Goal: Task Accomplishment & Management: Manage account settings

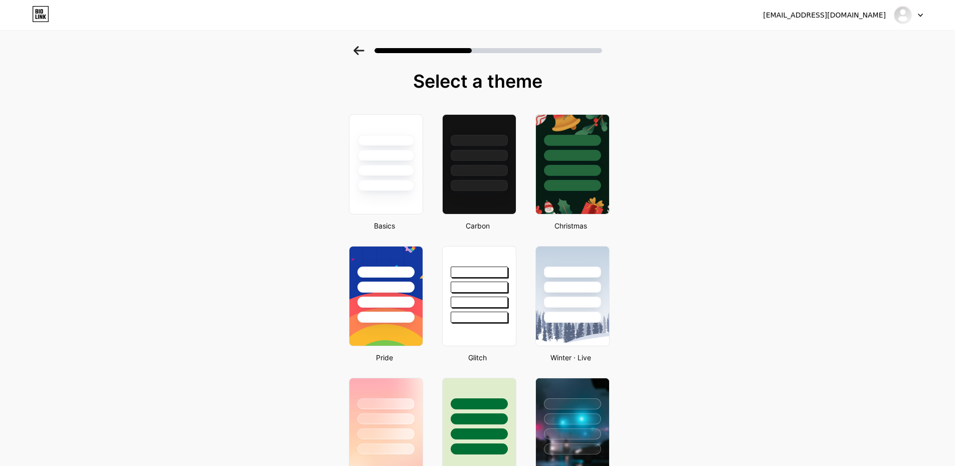
click at [918, 16] on icon at bounding box center [920, 16] width 5 height 4
click at [820, 42] on li "Logout" at bounding box center [860, 41] width 124 height 27
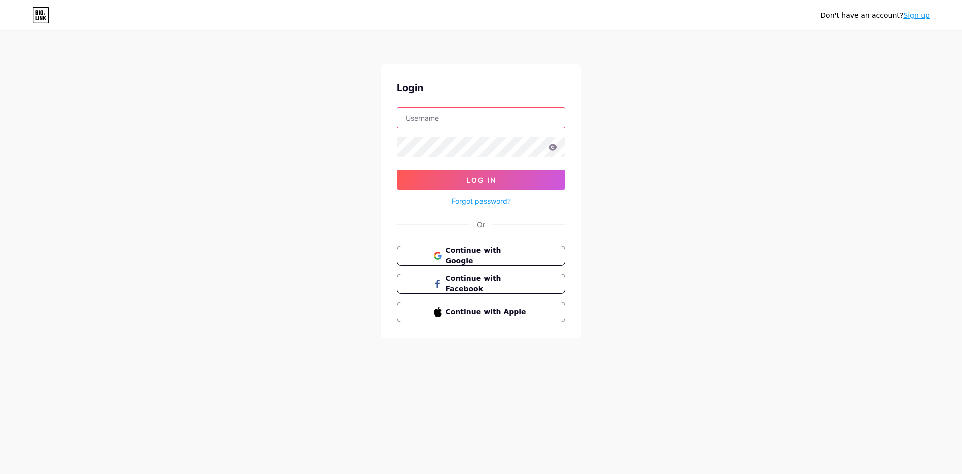
click at [417, 118] on input "text" at bounding box center [480, 118] width 167 height 20
type input "[EMAIL_ADDRESS][DOMAIN_NAME]"
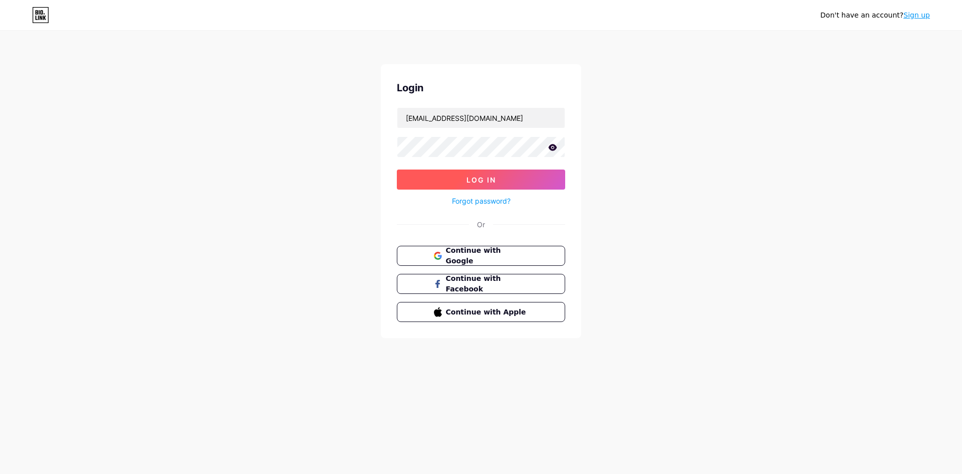
click at [480, 179] on span "Log In" at bounding box center [482, 179] width 30 height 9
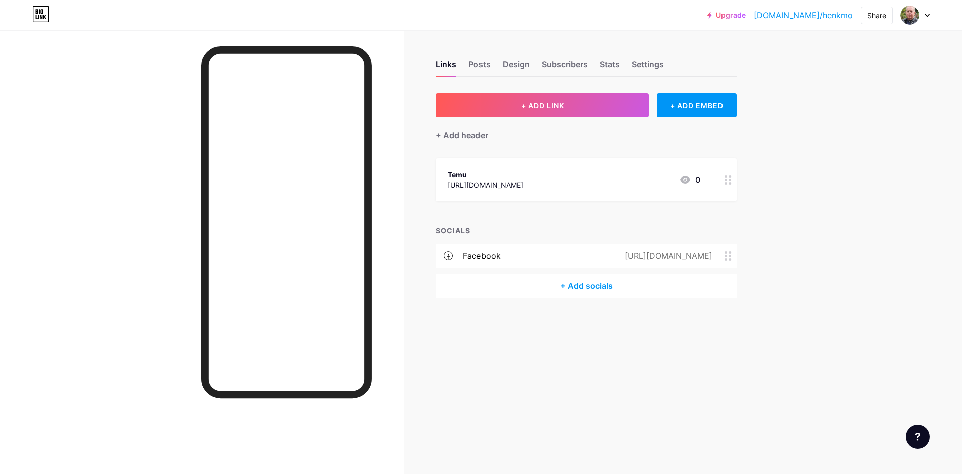
drag, startPoint x: 553, startPoint y: 184, endPoint x: 452, endPoint y: 184, distance: 101.7
click at [452, 184] on div "Temu [URL][DOMAIN_NAME] 0" at bounding box center [574, 179] width 253 height 23
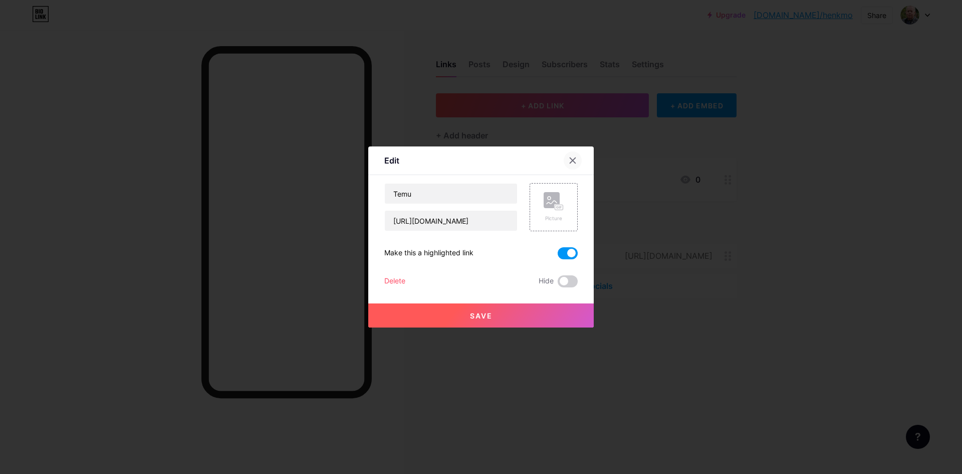
click at [573, 161] on icon at bounding box center [573, 161] width 6 height 6
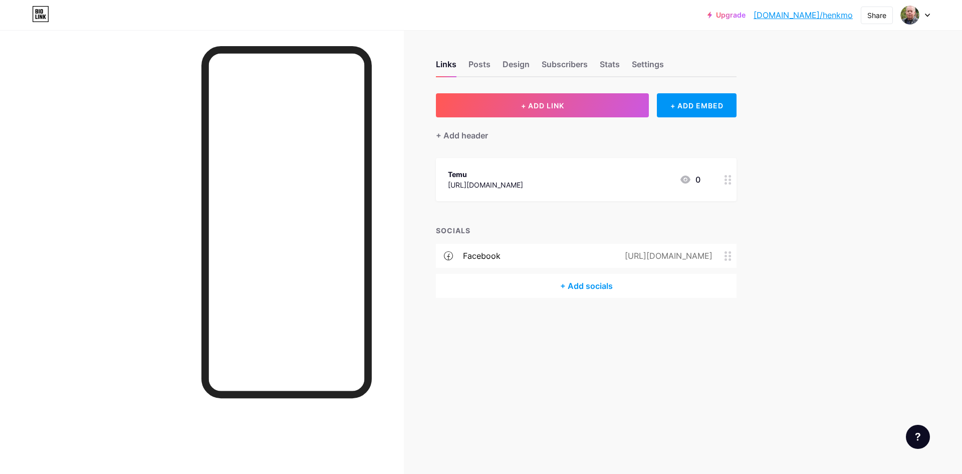
drag, startPoint x: 552, startPoint y: 182, endPoint x: 443, endPoint y: 184, distance: 109.3
click at [443, 184] on div "Temu [URL][DOMAIN_NAME] 0" at bounding box center [586, 179] width 301 height 43
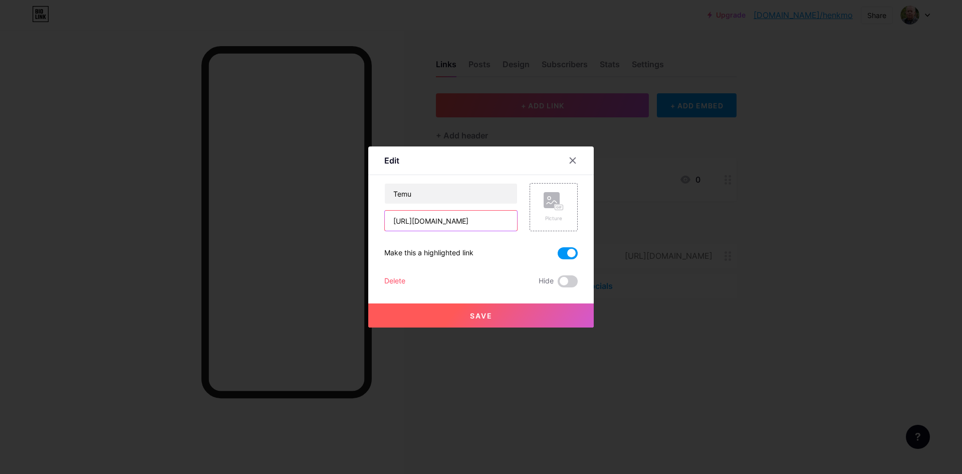
drag, startPoint x: 496, startPoint y: 222, endPoint x: 393, endPoint y: 220, distance: 102.3
click at [393, 220] on input "[URL][DOMAIN_NAME]" at bounding box center [451, 220] width 132 height 20
click at [571, 159] on icon at bounding box center [573, 160] width 8 height 8
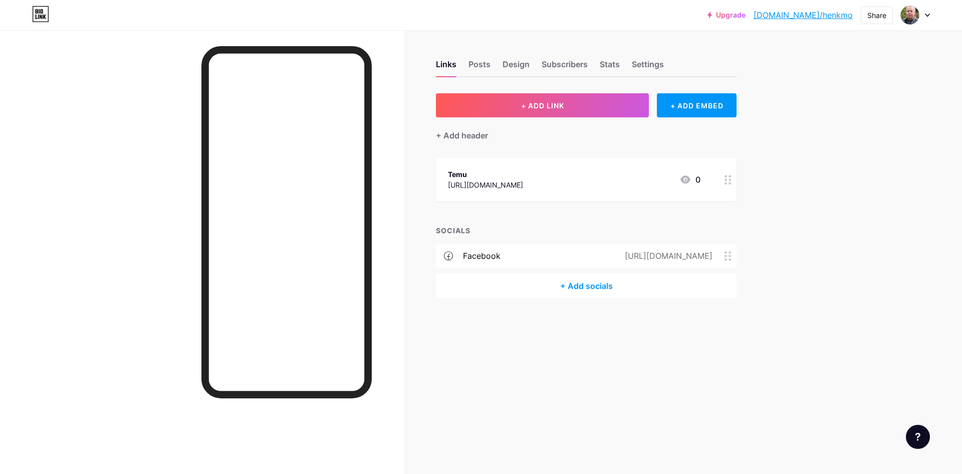
click at [728, 184] on div at bounding box center [728, 179] width 17 height 43
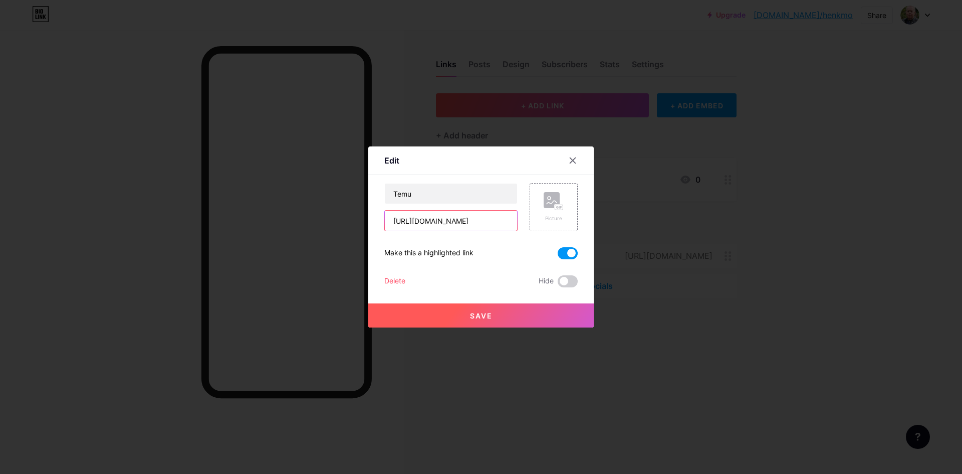
click at [492, 222] on input "[URL][DOMAIN_NAME]" at bounding box center [451, 220] width 132 height 20
type input "h"
paste input "[URL][DOMAIN_NAME]"
type input "[URL][DOMAIN_NAME]"
click at [481, 316] on span "Save" at bounding box center [481, 315] width 23 height 9
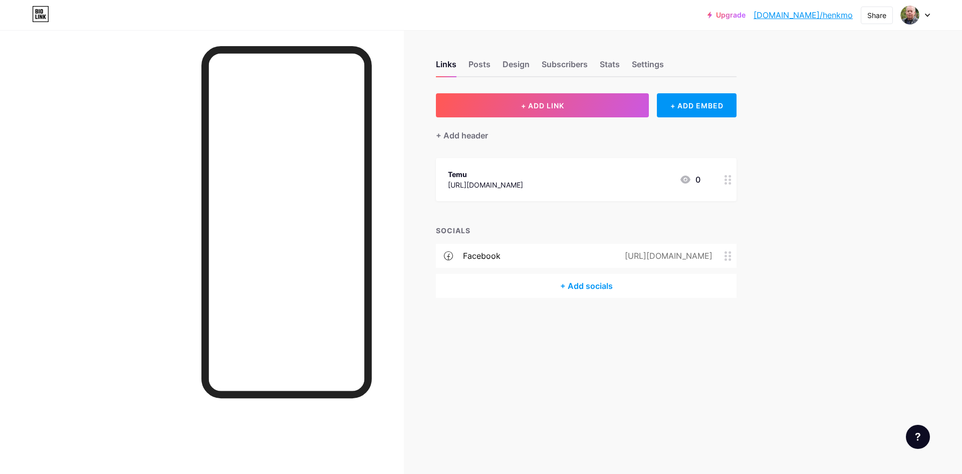
drag, startPoint x: 815, startPoint y: 16, endPoint x: 850, endPoint y: 207, distance: 194.6
click at [850, 207] on div "Upgrade [DOMAIN_NAME]/henkmo... [DOMAIN_NAME]/henkmo Share Switch accounts [PER…" at bounding box center [481, 237] width 962 height 474
